Goal: Information Seeking & Learning: Check status

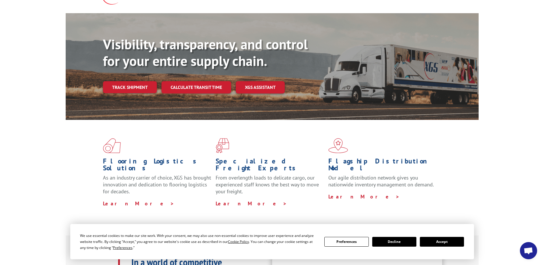
scroll to position [144, 0]
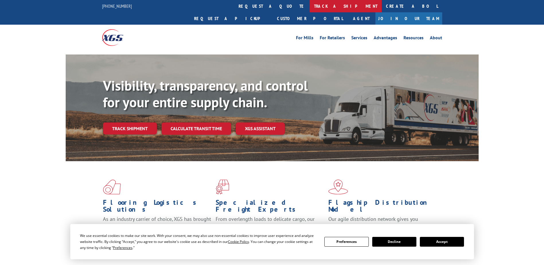
click at [310, 7] on link "track a shipment" at bounding box center [346, 6] width 72 height 12
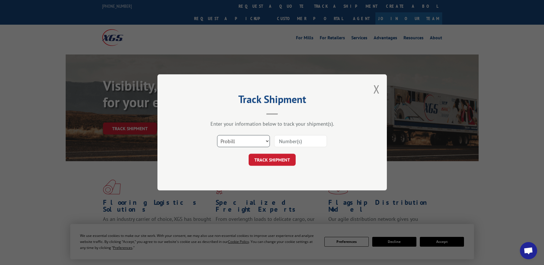
click at [236, 138] on select "Select category... Probill BOL PO" at bounding box center [243, 141] width 53 height 12
select select "bol"
click at [217, 135] on select "Select category... Probill BOL PO" at bounding box center [243, 141] width 53 height 12
click at [289, 138] on input at bounding box center [300, 141] width 53 height 12
paste input "CG523180"
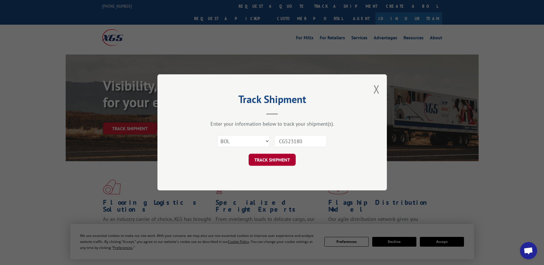
type input "CG523180"
click at [288, 163] on button "TRACK SHIPMENT" at bounding box center [272, 160] width 47 height 12
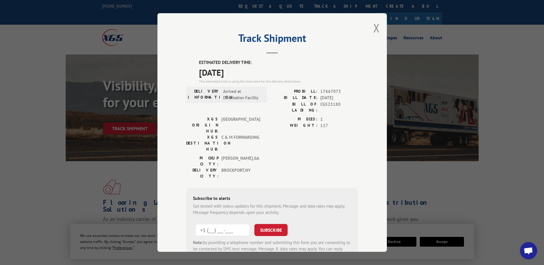
click at [224, 224] on input "+1 (___) ___-____" at bounding box center [222, 230] width 55 height 12
type input "[PHONE_NUMBER]"
click at [266, 224] on button "SUBSCRIBE" at bounding box center [271, 230] width 33 height 12
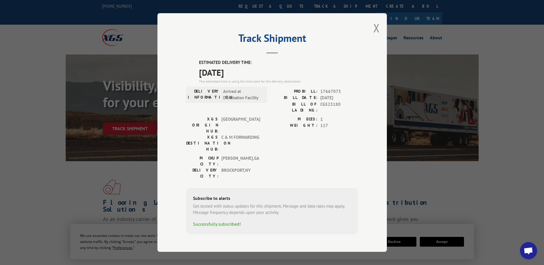
click at [380, 34] on button "Close modal" at bounding box center [377, 27] width 6 height 15
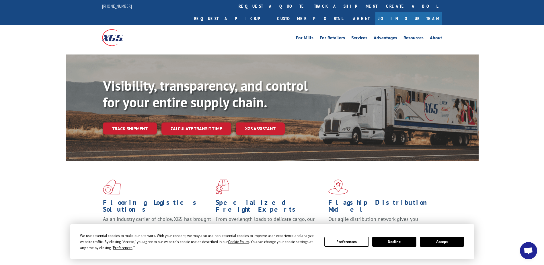
click at [456, 242] on button "Accept" at bounding box center [442, 242] width 44 height 10
